Goal: Task Accomplishment & Management: Use online tool/utility

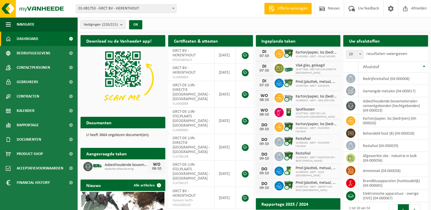
click at [176, 7] on span at bounding box center [174, 8] width 6 height 7
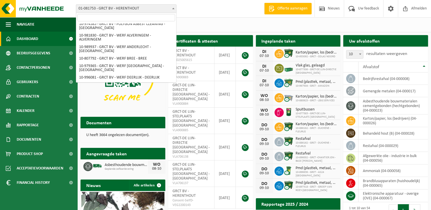
scroll to position [1763, 0]
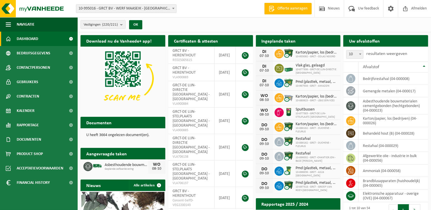
select select "171937"
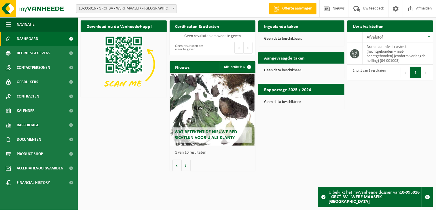
click at [425, 71] on button "Volgende" at bounding box center [425, 73] width 9 height 12
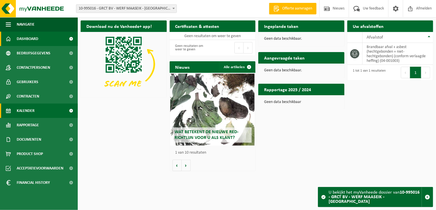
click at [72, 110] on span at bounding box center [71, 111] width 13 height 14
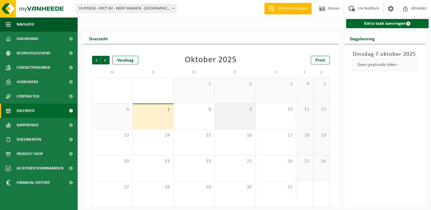
click at [234, 119] on div "9" at bounding box center [235, 117] width 41 height 26
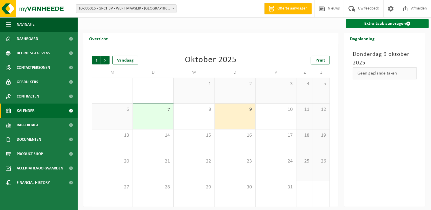
click at [408, 23] on span at bounding box center [408, 23] width 5 height 5
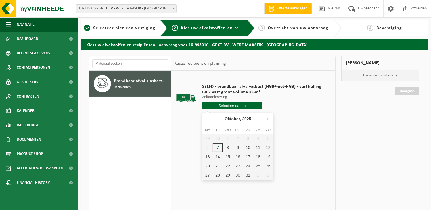
click at [236, 107] on input "text" at bounding box center [232, 105] width 60 height 7
click at [240, 148] on div "9" at bounding box center [238, 147] width 10 height 9
type input "Van 2025-10-09"
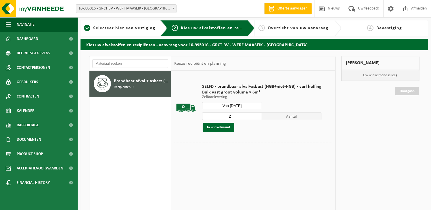
type input "2"
click at [258, 115] on input "2" at bounding box center [232, 115] width 60 height 7
click at [221, 128] on button "In winkelmand" at bounding box center [219, 127] width 32 height 9
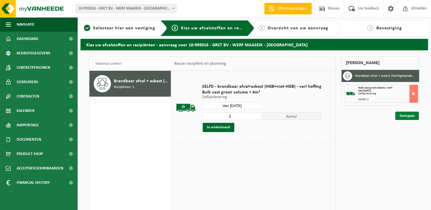
click at [410, 117] on link "Doorgaan" at bounding box center [408, 116] width 24 height 8
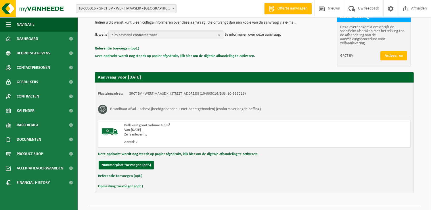
scroll to position [72, 0]
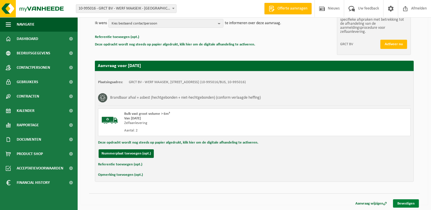
click at [404, 203] on link "Bevestigen" at bounding box center [406, 203] width 26 height 8
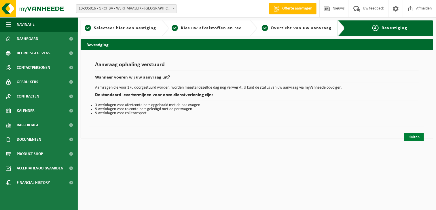
click at [415, 134] on link "Sluiten" at bounding box center [414, 137] width 20 height 8
